Goal: Task Accomplishment & Management: Manage account settings

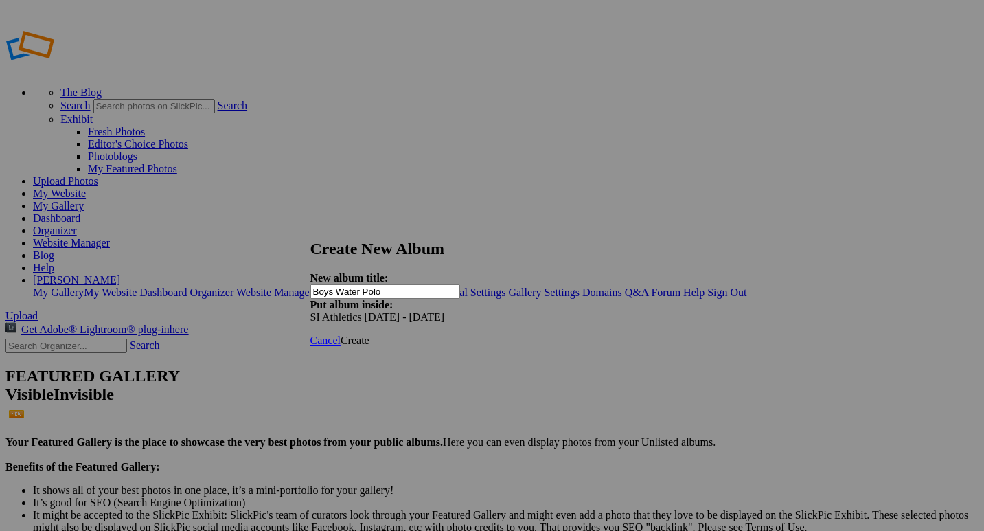
type input "Boys Water Polo"
click at [369, 334] on span "Create" at bounding box center [355, 340] width 29 height 12
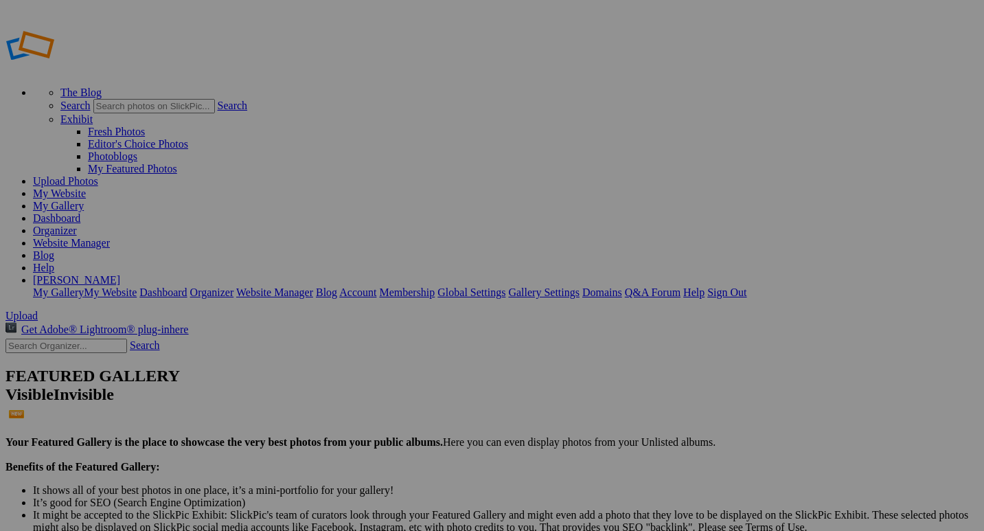
drag, startPoint x: 93, startPoint y: 206, endPoint x: 82, endPoint y: 329, distance: 123.4
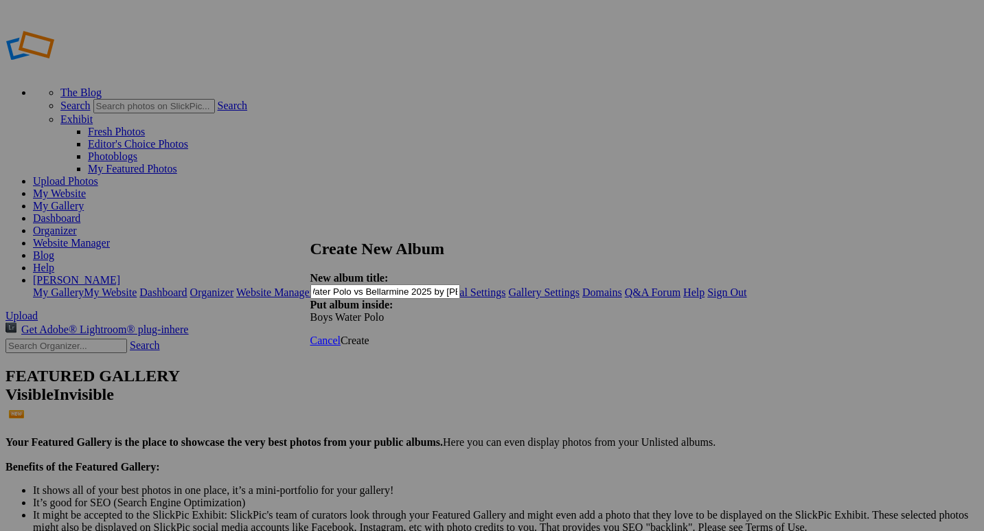
scroll to position [0, 60]
type input "Varsity Boys Water Polo vs Bellarmine 2025 by [PERSON_NAME]"
click at [369, 334] on span "Create" at bounding box center [355, 340] width 29 height 12
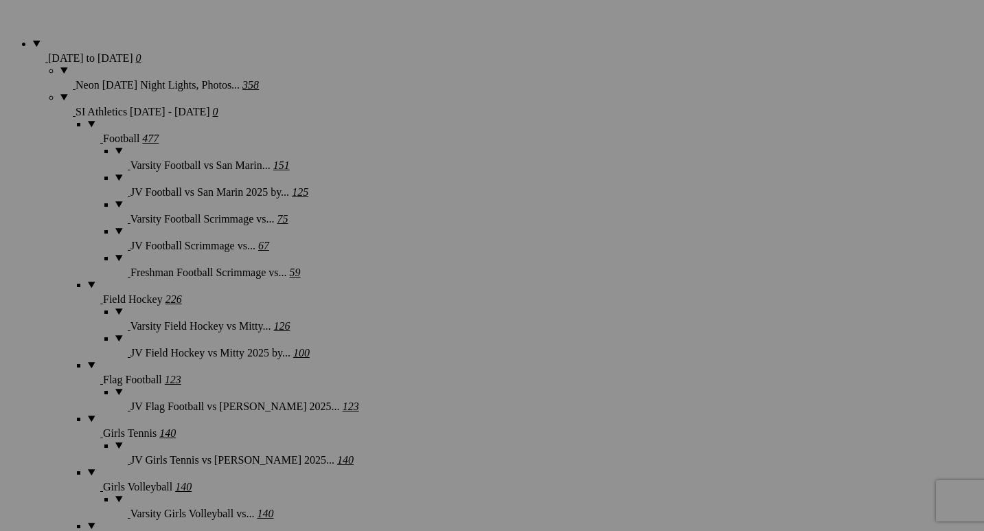
scroll to position [1093, 0]
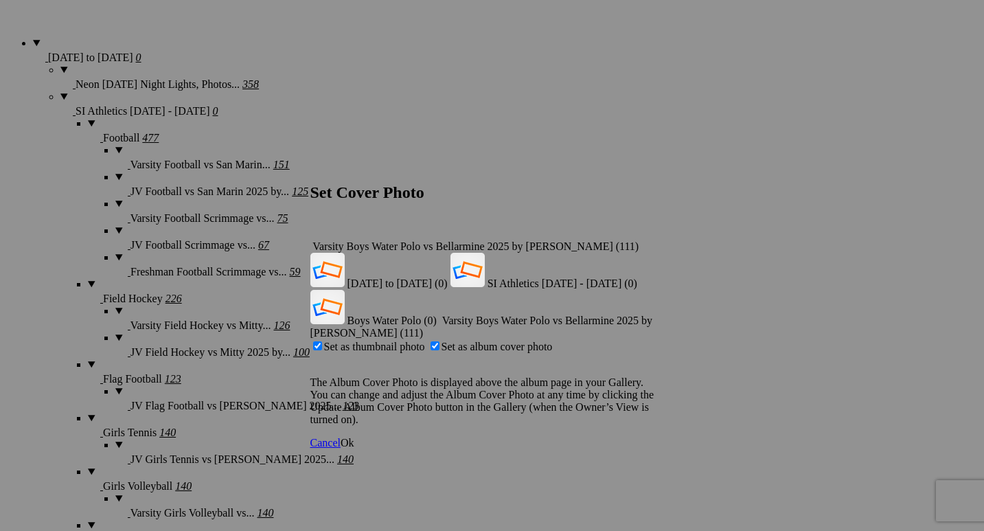
click at [649, 240] on div "Varsity Boys Water Polo vs Bellarmine 2025 by [PERSON_NAME] (111)" at bounding box center [492, 246] width 364 height 12
click at [437, 314] on span "Boys Water Polo (0)" at bounding box center [391, 320] width 89 height 12
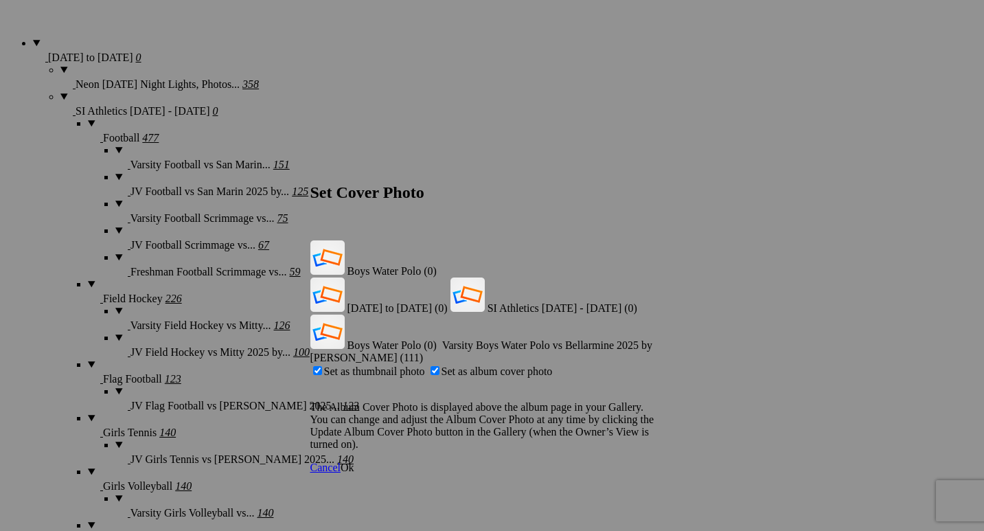
click at [354, 461] on span "Ok" at bounding box center [348, 467] width 14 height 12
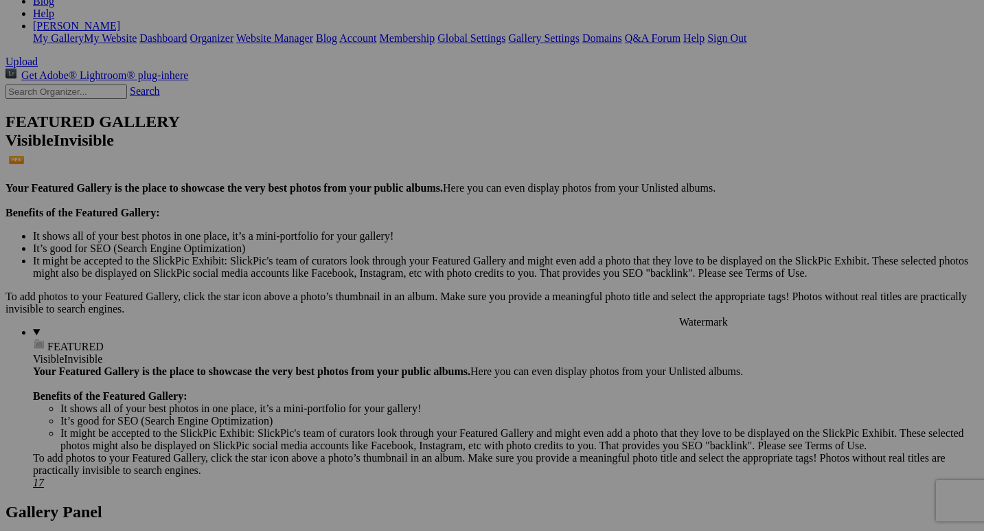
scroll to position [247, 0]
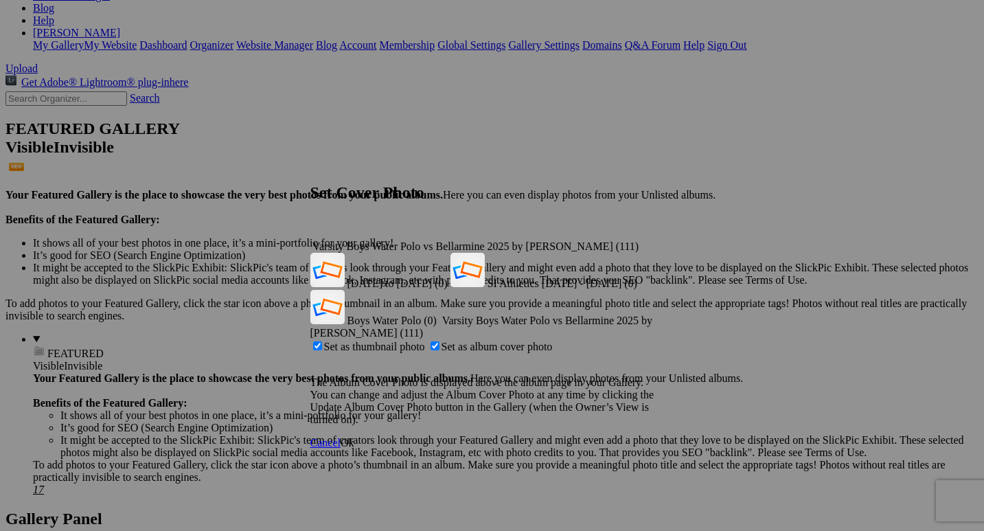
click at [354, 437] on span "Ok" at bounding box center [348, 443] width 14 height 12
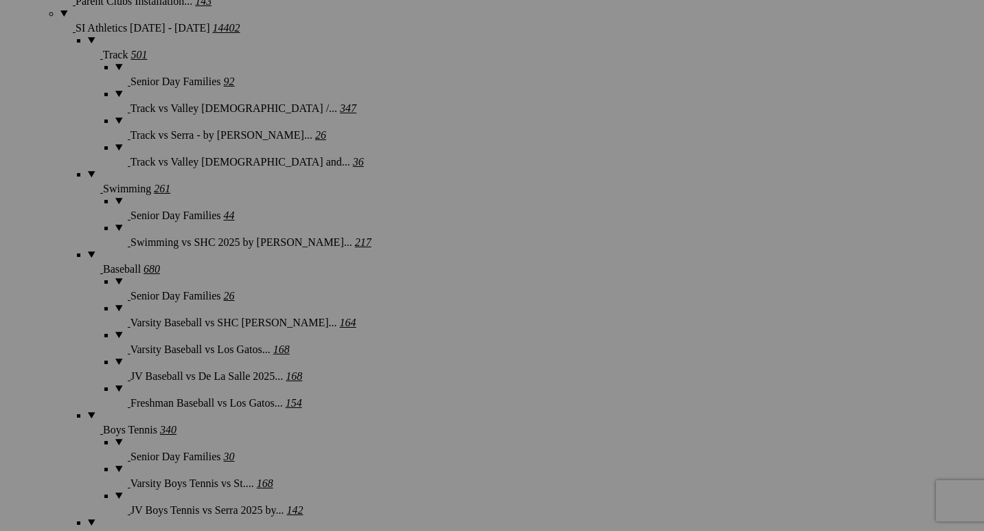
scroll to position [2706, 0]
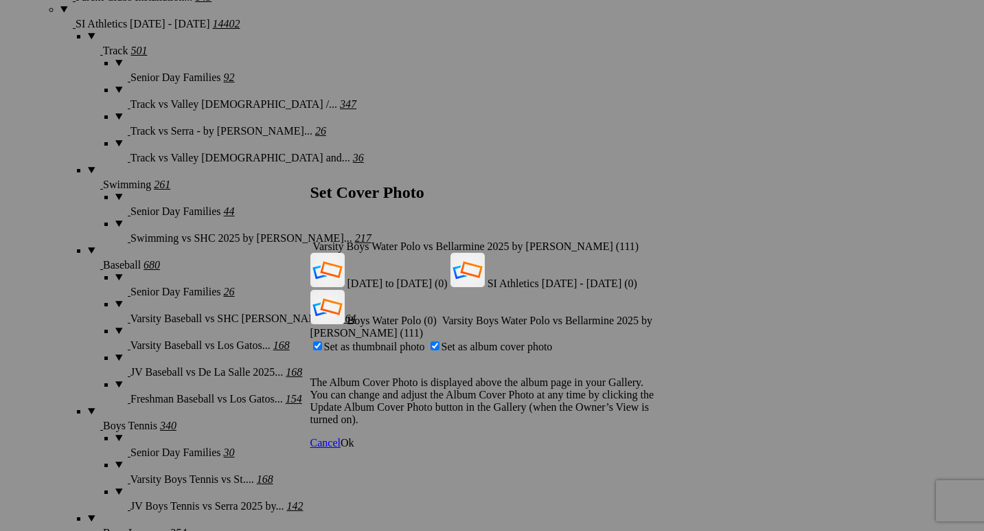
click at [354, 437] on link "Ok" at bounding box center [348, 443] width 14 height 12
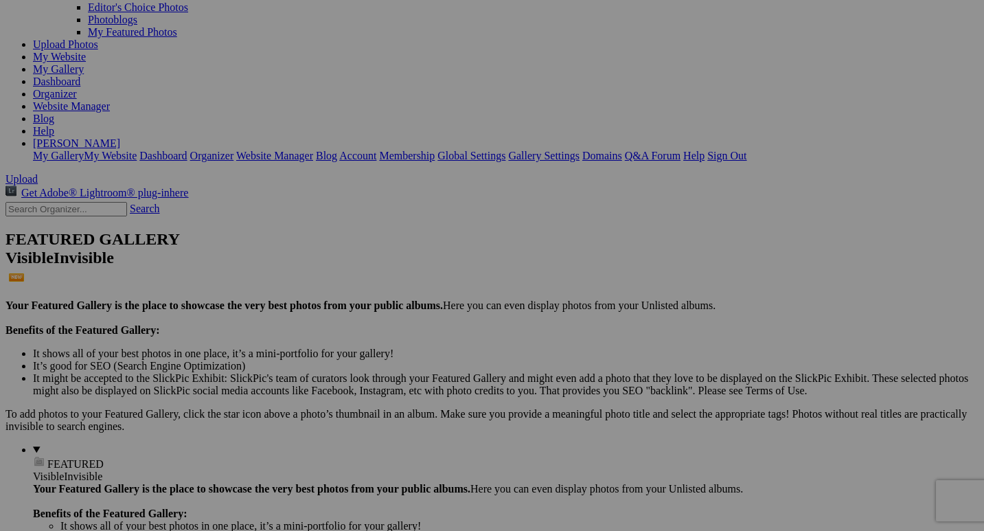
scroll to position [135, 0]
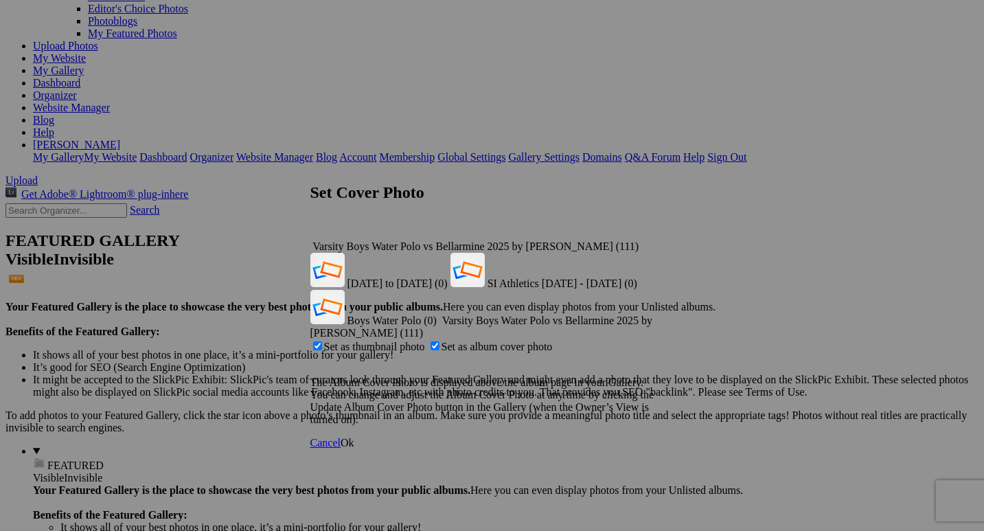
click at [354, 437] on span "Ok" at bounding box center [348, 443] width 14 height 12
